Goal: Navigation & Orientation: Find specific page/section

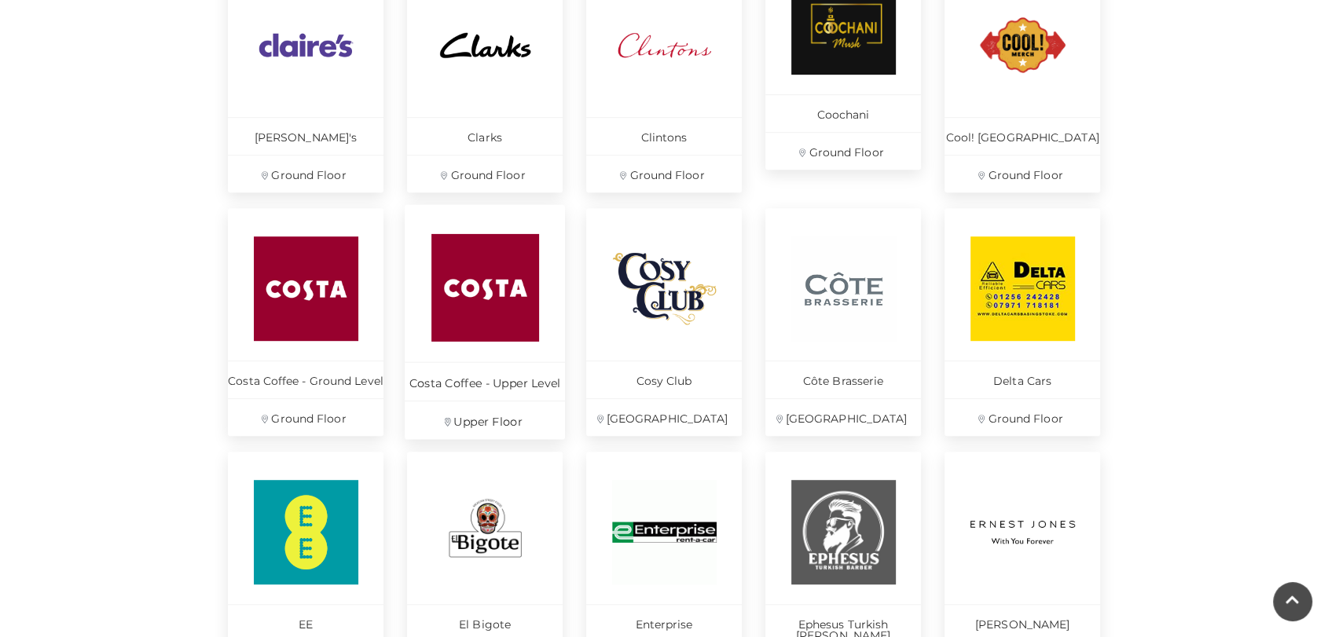
scroll to position [779, 0]
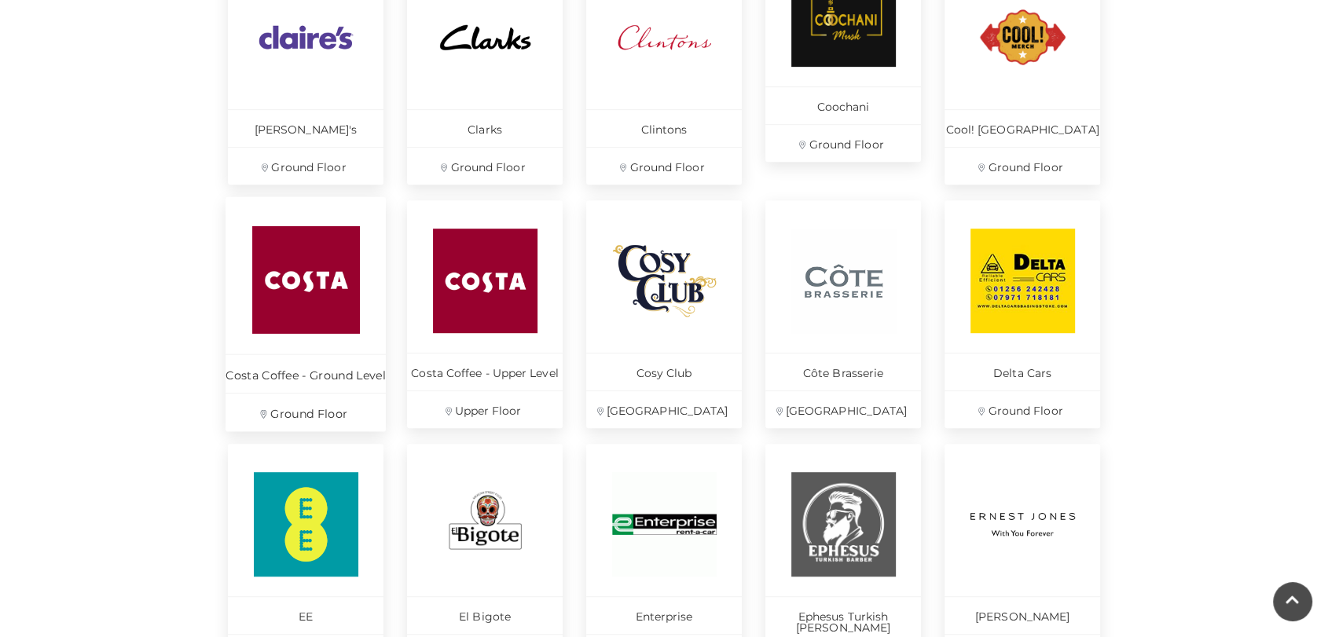
click at [302, 287] on img at bounding box center [306, 280] width 108 height 108
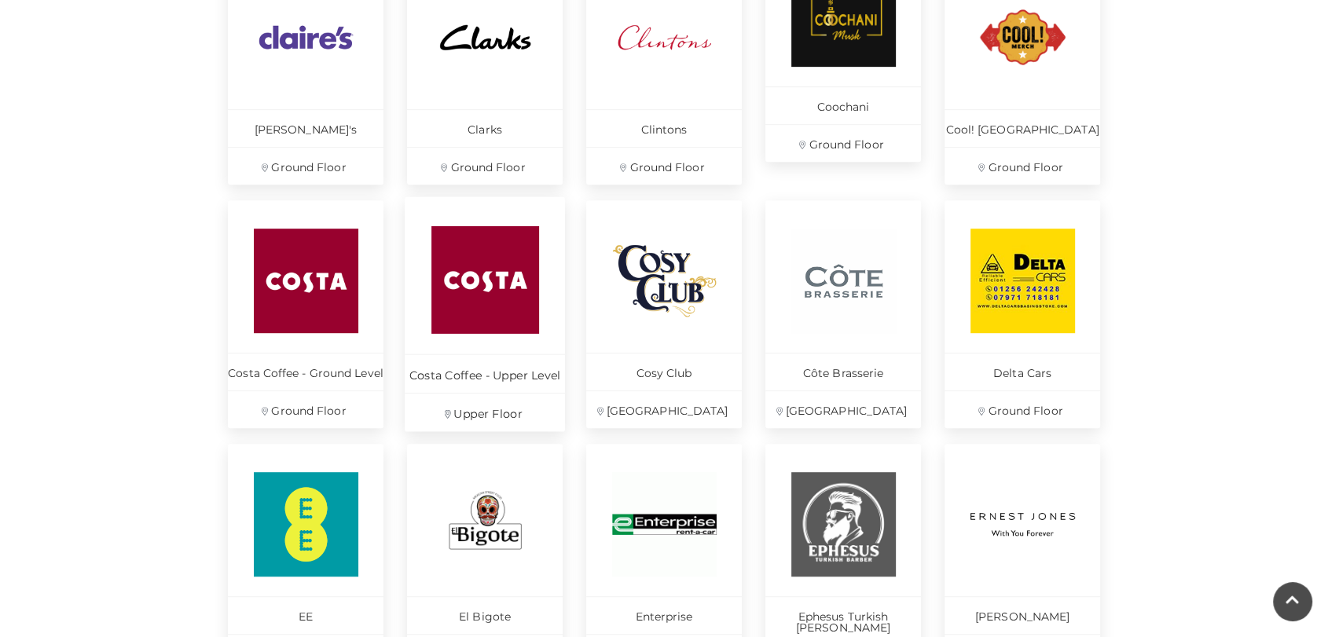
click at [478, 303] on img at bounding box center [485, 280] width 108 height 108
click at [656, 253] on img at bounding box center [664, 280] width 108 height 108
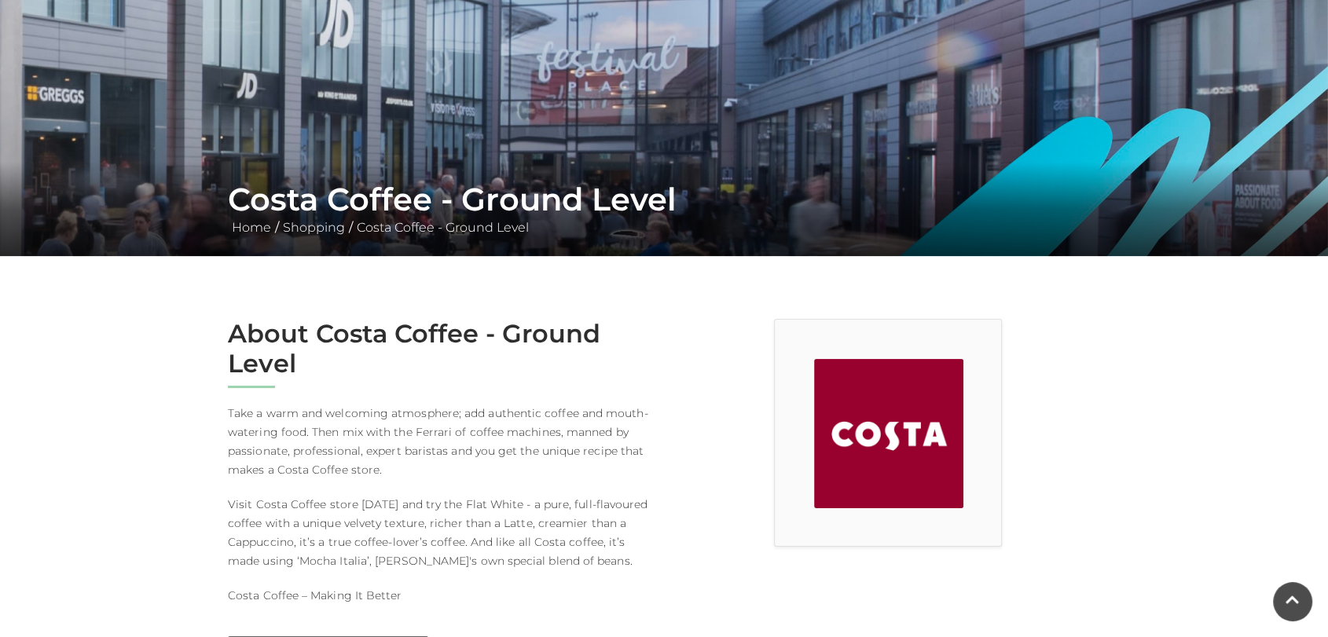
scroll to position [44, 0]
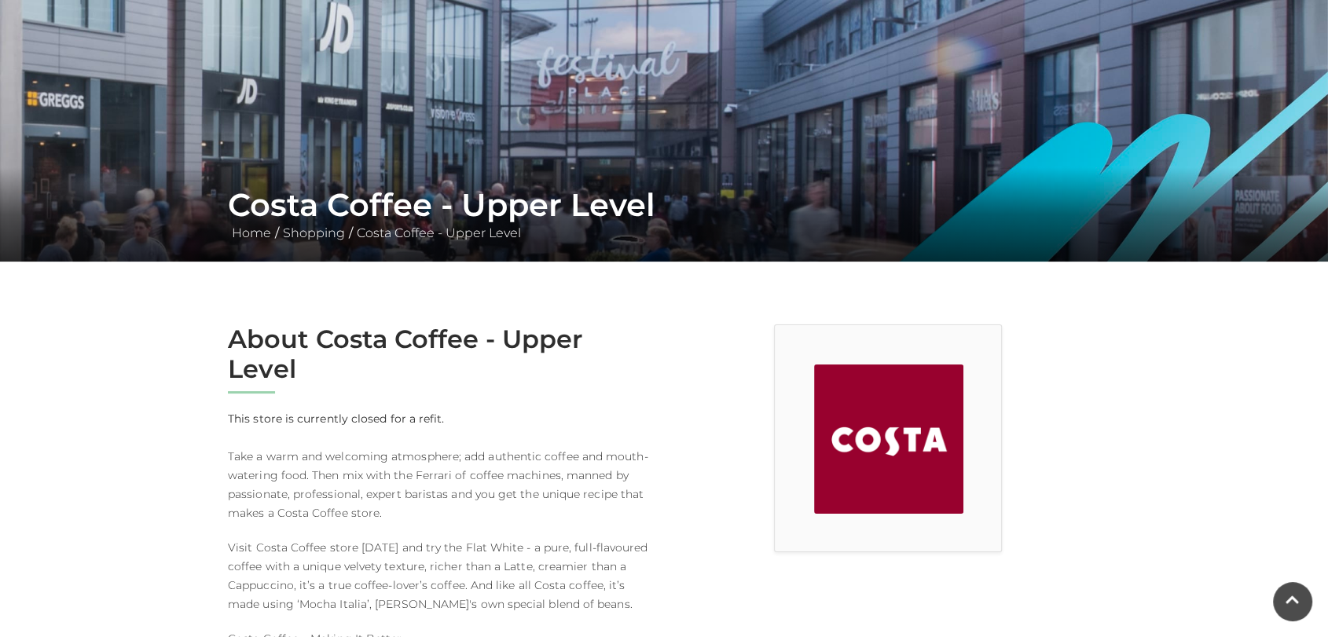
scroll to position [97, 0]
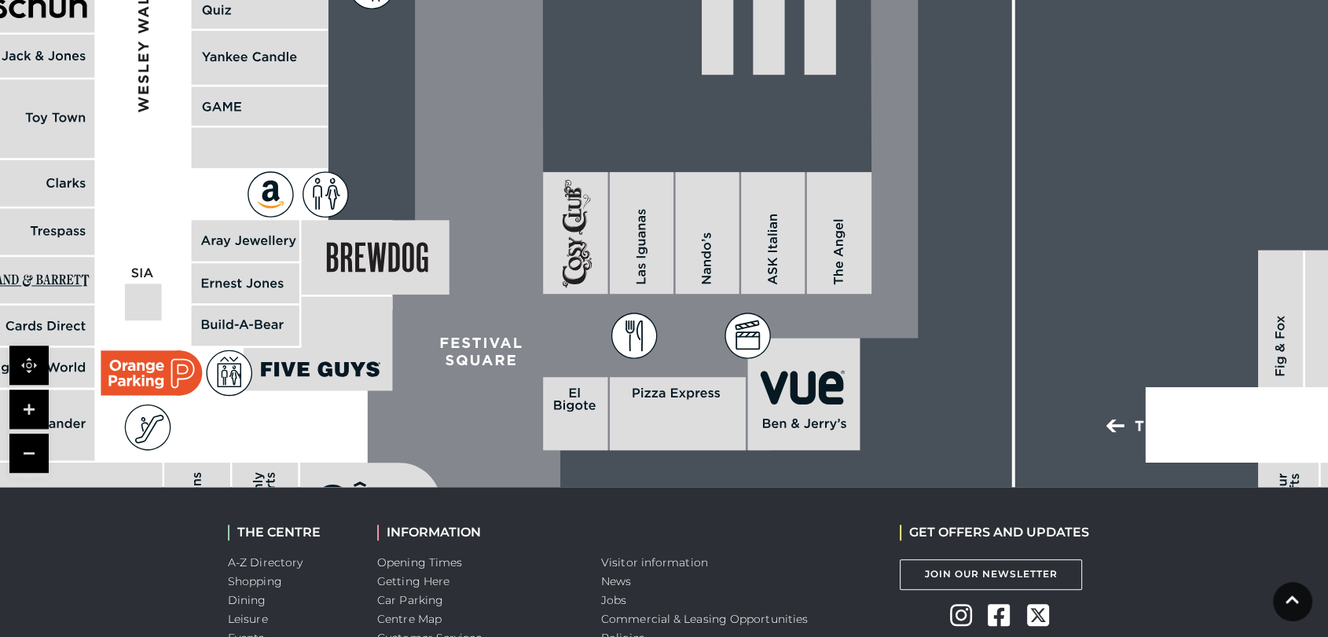
scroll to position [1064, 0]
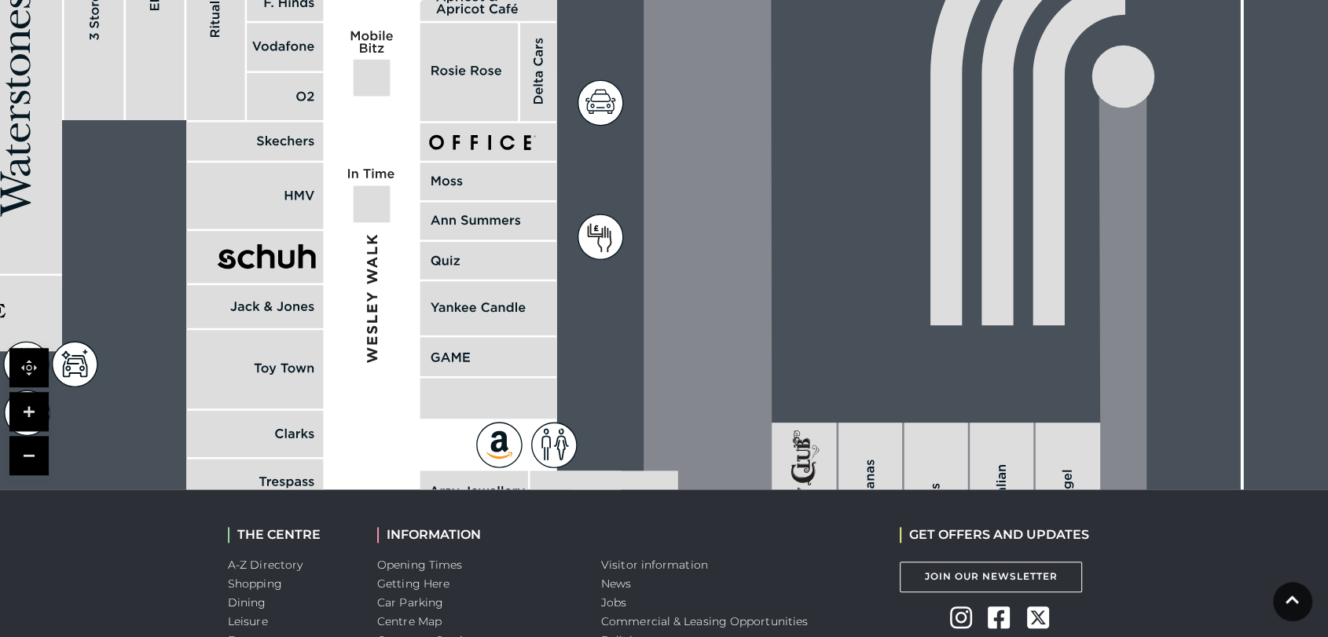
drag, startPoint x: 318, startPoint y: 211, endPoint x: 657, endPoint y: 571, distance: 494.7
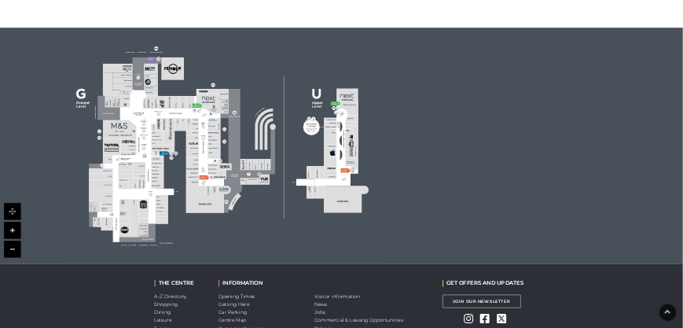
scroll to position [1000, 0]
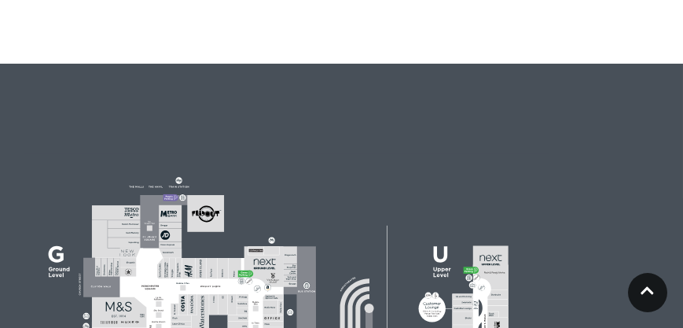
drag, startPoint x: 1025, startPoint y: 350, endPoint x: 461, endPoint y: 26, distance: 650.4
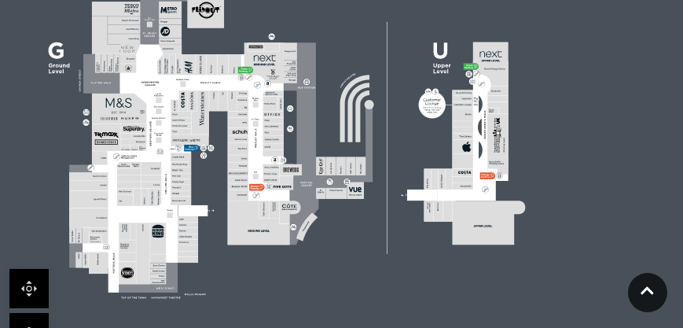
scroll to position [1209, 0]
